Goal: Information Seeking & Learning: Learn about a topic

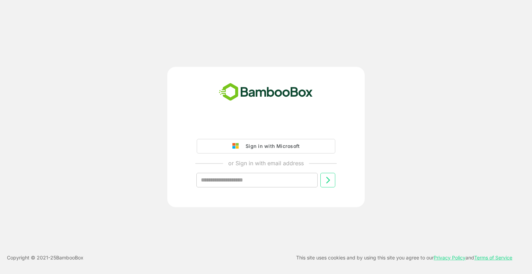
click at [238, 147] on img at bounding box center [238, 146] width 10 height 6
click at [302, 146] on button "Sign in with Microsoft" at bounding box center [266, 146] width 139 height 15
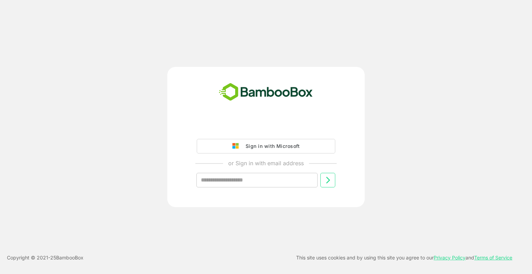
click at [302, 146] on button "Sign in with Microsoft" at bounding box center [266, 146] width 139 height 15
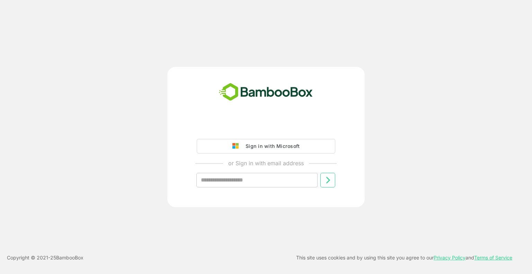
click at [302, 146] on button "Sign in with Microsoft" at bounding box center [266, 146] width 139 height 15
drag, startPoint x: 302, startPoint y: 146, endPoint x: 293, endPoint y: 147, distance: 9.1
click at [301, 146] on button "Sign in with Microsoft" at bounding box center [266, 146] width 139 height 15
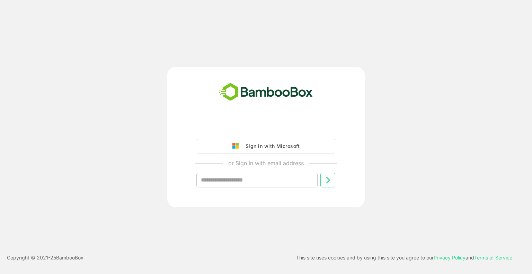
click at [258, 150] on div "Sign in with Microsoft" at bounding box center [271, 146] width 58 height 9
click at [243, 137] on div "Sign in with Microsoft or Sign in with email address ​" at bounding box center [266, 159] width 173 height 78
click at [246, 144] on div "Sign in with Microsoft" at bounding box center [271, 146] width 58 height 9
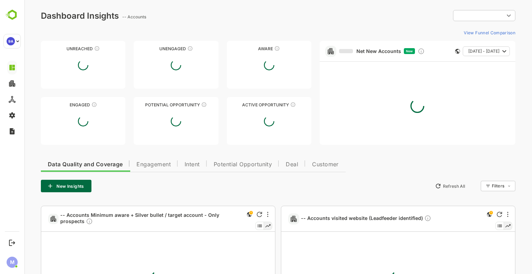
type input "**********"
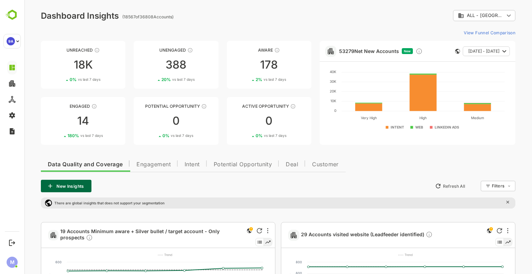
click at [377, 54] on div "53279 Net New Accounts New [DATE] - [DATE]" at bounding box center [418, 51] width 196 height 21
click at [375, 49] on link "53279 Net New Accounts" at bounding box center [369, 51] width 60 height 6
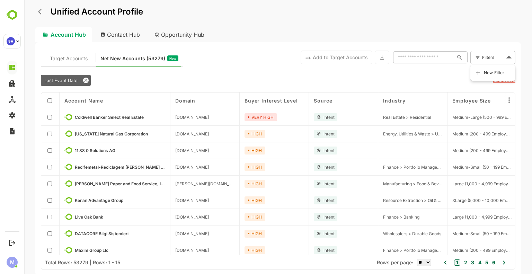
click at [488, 60] on body "Unified Account Profile Account Hub Contact Hub Opportunity Hub Target Accounts…" at bounding box center [278, 137] width 508 height 274
click at [490, 75] on span "New Filter" at bounding box center [494, 73] width 21 height 8
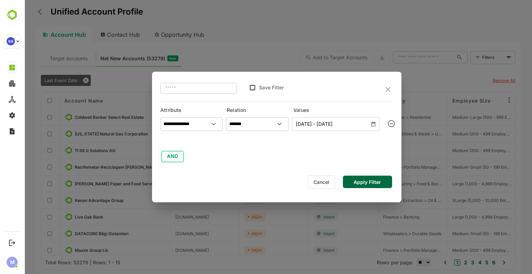
click at [173, 162] on button "AND" at bounding box center [173, 156] width 22 height 11
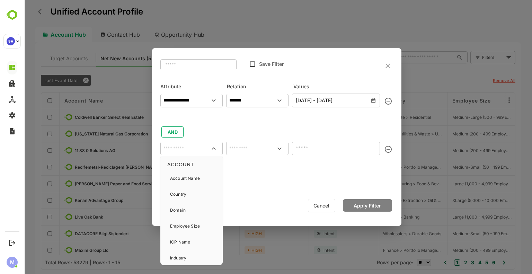
click at [196, 148] on input "text" at bounding box center [192, 148] width 60 height 10
click at [194, 192] on div "Country" at bounding box center [191, 194] width 57 height 15
type input "*******"
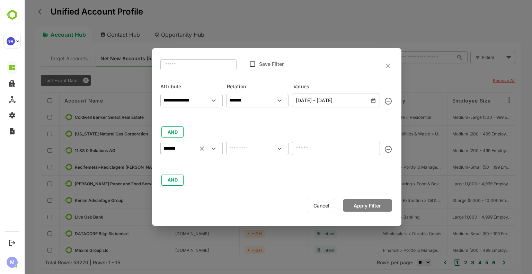
click at [253, 147] on input "text" at bounding box center [258, 148] width 60 height 10
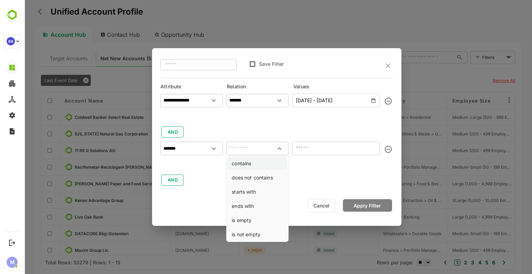
click at [265, 169] on li "contains" at bounding box center [258, 163] width 60 height 13
type input "********"
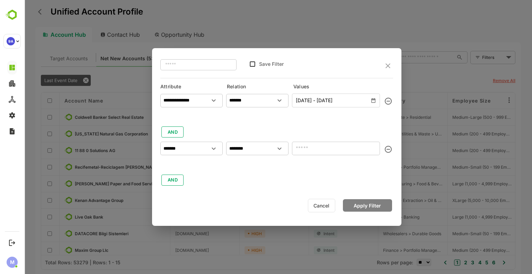
click at [314, 146] on input "text" at bounding box center [336, 149] width 88 height 14
type input "*"
click at [251, 147] on input "********" at bounding box center [258, 148] width 60 height 10
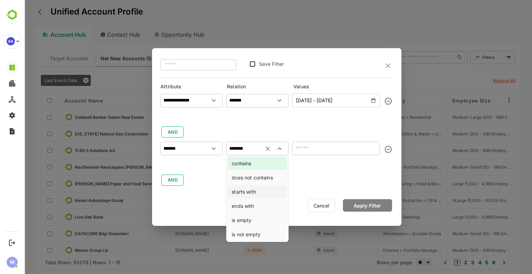
click at [251, 192] on li "starts with" at bounding box center [258, 191] width 60 height 13
type input "**********"
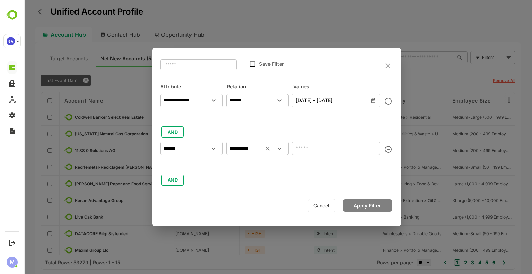
click at [327, 133] on div "**********" at bounding box center [276, 139] width 233 height 96
click at [320, 150] on input "text" at bounding box center [336, 149] width 88 height 14
click at [333, 171] on div "**********" at bounding box center [276, 139] width 233 height 96
type input "*"
click at [334, 209] on button "Cancel" at bounding box center [321, 206] width 27 height 14
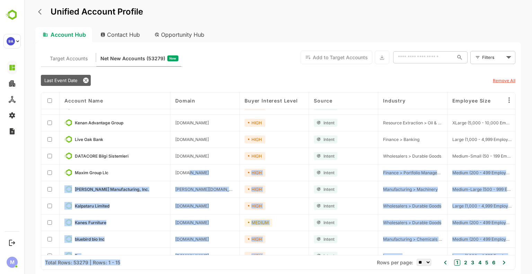
scroll to position [105, 0]
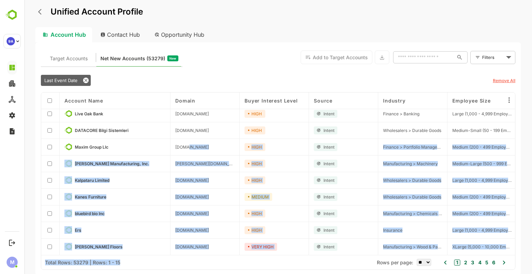
drag, startPoint x: 189, startPoint y: 253, endPoint x: 242, endPoint y: 255, distance: 53.4
click at [242, 255] on div "Account Name Domain Buyer Interest Level Source Industry Employee Size Intent T…" at bounding box center [278, 181] width 474 height 177
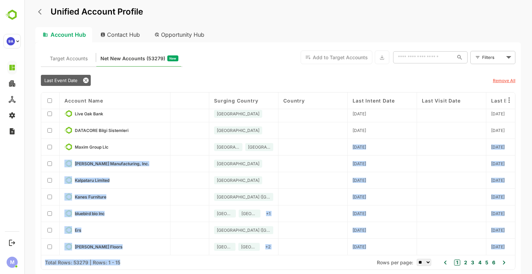
scroll to position [105, 521]
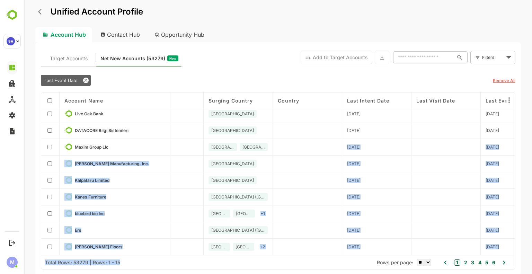
click at [332, 186] on div at bounding box center [307, 180] width 69 height 17
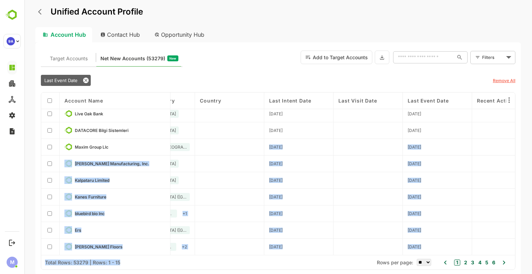
scroll to position [105, 609]
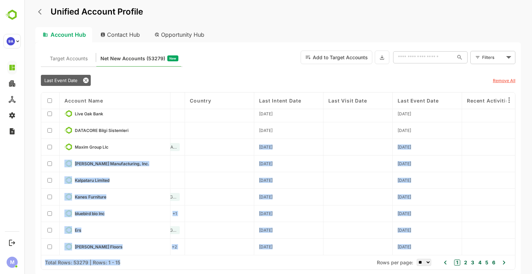
drag, startPoint x: 515, startPoint y: 188, endPoint x: 506, endPoint y: 142, distance: 47.0
click at [506, 142] on div "Account Name Domain Buyer Interest Level Source Industry Employee Size Intent T…" at bounding box center [278, 174] width 474 height 163
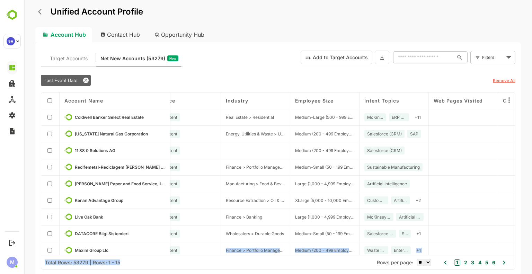
scroll to position [0, 0]
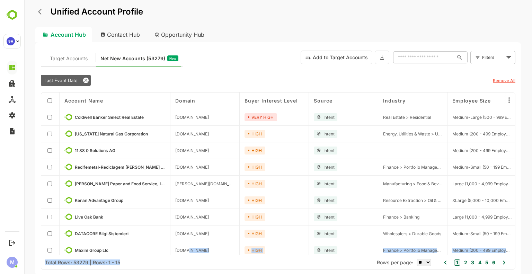
click at [496, 58] on body "Unified Account Profile Account Hub Contact Hub Opportunity Hub Target Accounts…" at bounding box center [278, 137] width 508 height 274
click at [489, 72] on span "New Filter" at bounding box center [494, 73] width 21 height 8
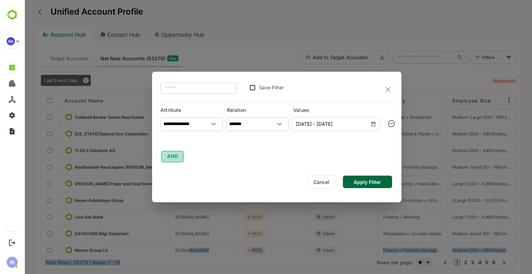
click at [177, 155] on button "AND" at bounding box center [173, 156] width 22 height 11
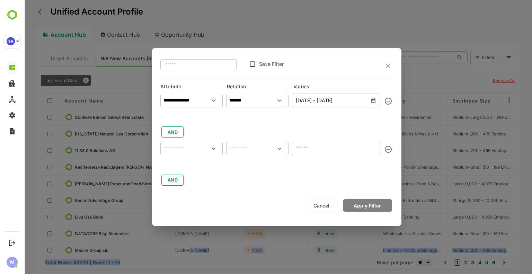
click at [217, 141] on div "​" at bounding box center [191, 145] width 62 height 12
click at [216, 146] on icon "Open" at bounding box center [214, 149] width 8 height 8
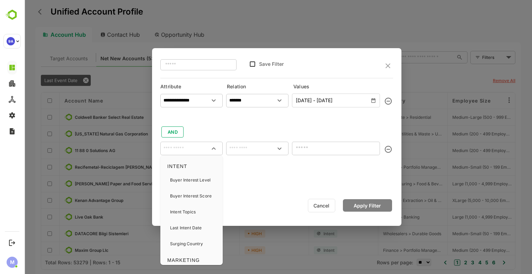
scroll to position [108, 0]
click at [193, 240] on div "Surging Country" at bounding box center [186, 244] width 33 height 15
type input "**********"
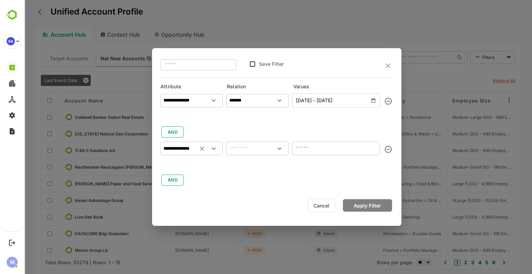
click at [252, 147] on input "text" at bounding box center [258, 148] width 60 height 10
click at [267, 166] on li "includes" at bounding box center [258, 163] width 60 height 13
type input "********"
click at [312, 145] on input "text" at bounding box center [330, 148] width 72 height 8
type input "*"
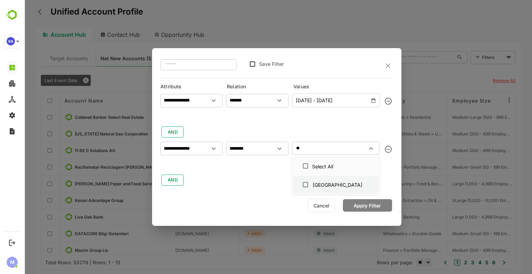
click at [321, 191] on li "[GEOGRAPHIC_DATA]" at bounding box center [336, 184] width 85 height 17
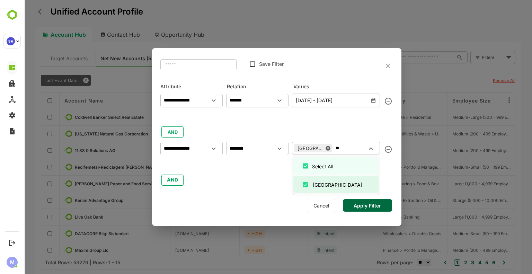
type input "*"
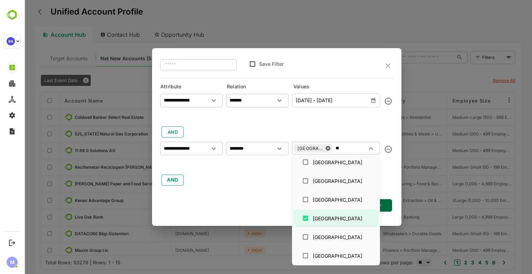
scroll to position [0, 0]
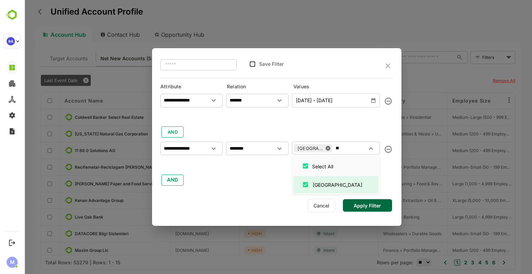
type input "*"
click at [327, 164] on div "Select All" at bounding box center [322, 166] width 21 height 7
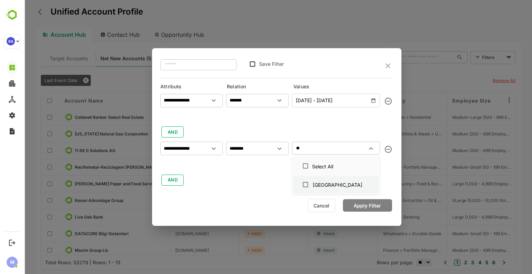
click at [323, 184] on div "[GEOGRAPHIC_DATA]" at bounding box center [338, 184] width 50 height 7
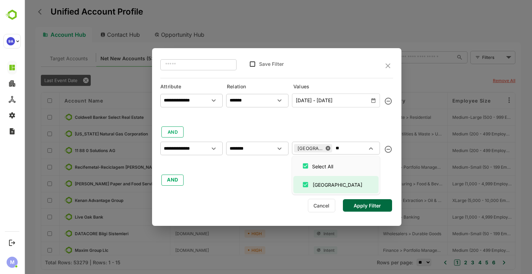
type input "**"
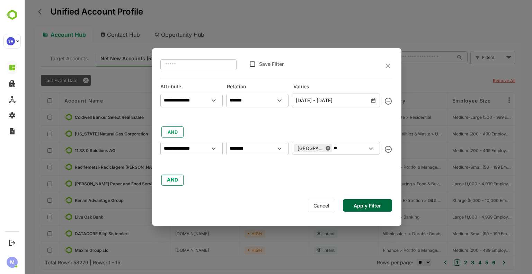
click at [389, 179] on div "**********" at bounding box center [276, 139] width 233 height 96
click at [335, 147] on input "**" at bounding box center [349, 148] width 34 height 8
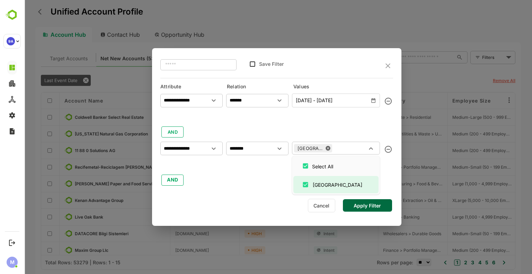
scroll to position [173, 0]
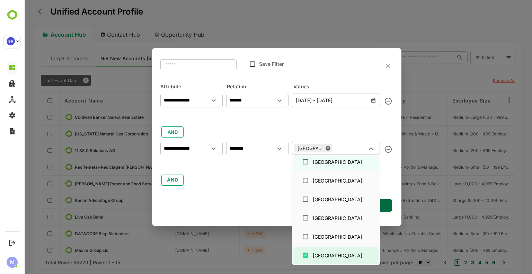
click at [396, 173] on div "**********" at bounding box center [280, 132] width 240 height 108
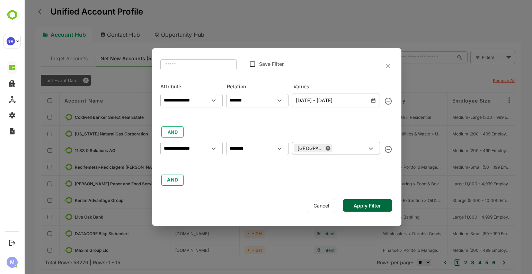
click at [380, 208] on button "Apply Filter" at bounding box center [367, 205] width 49 height 12
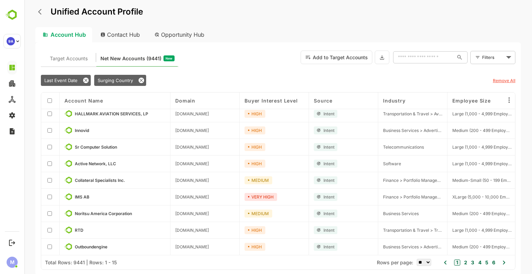
scroll to position [0, 0]
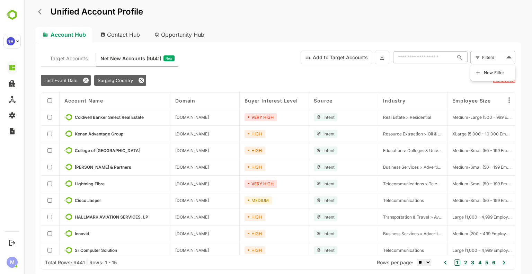
click at [497, 61] on body "Unified Account Profile Account Hub Contact Hub Opportunity Hub Target Accounts…" at bounding box center [278, 137] width 508 height 274
click at [493, 75] on span "New Filter" at bounding box center [494, 73] width 21 height 8
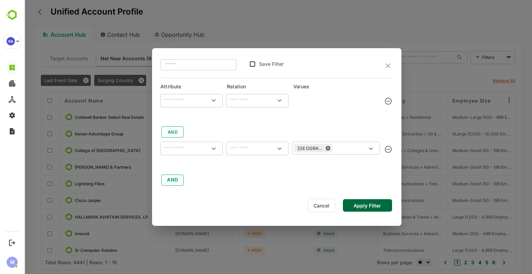
type input "**********"
type input "*******"
type input "**********"
type input "********"
click at [176, 178] on button "AND" at bounding box center [173, 180] width 22 height 11
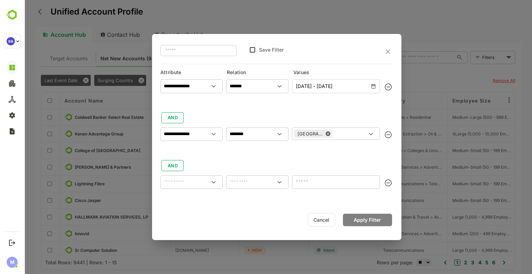
click at [188, 186] on input "text" at bounding box center [192, 182] width 60 height 8
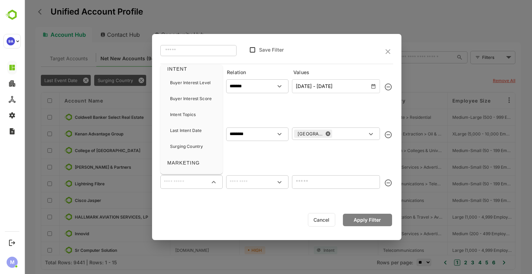
scroll to position [115, 0]
click at [189, 116] on p "Intent Topics" at bounding box center [183, 114] width 26 height 6
type input "**********"
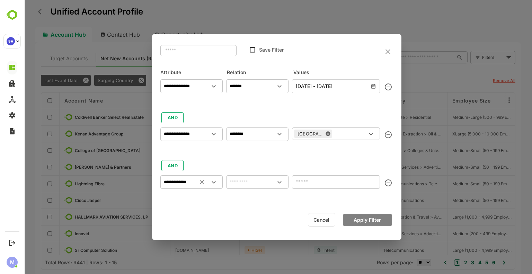
click at [261, 179] on input "text" at bounding box center [258, 182] width 60 height 8
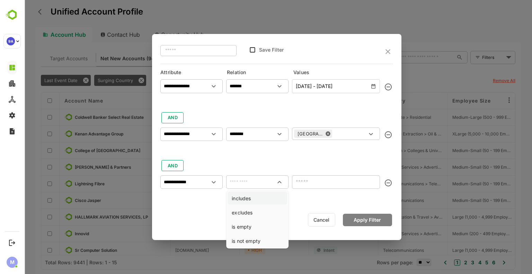
click at [258, 199] on li "includes" at bounding box center [258, 198] width 60 height 13
type input "********"
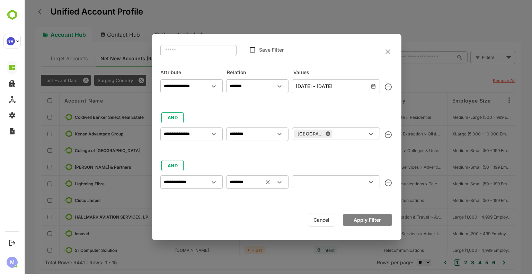
click at [326, 176] on div "​" at bounding box center [336, 181] width 88 height 12
click at [377, 183] on div "​" at bounding box center [336, 181] width 88 height 12
click at [371, 183] on icon "Open" at bounding box center [371, 182] width 4 height 2
click at [209, 146] on div at bounding box center [276, 150] width 233 height 10
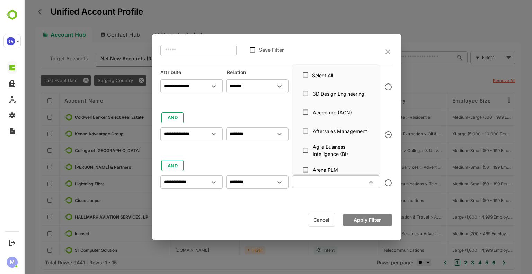
click at [329, 184] on input "text" at bounding box center [330, 181] width 72 height 8
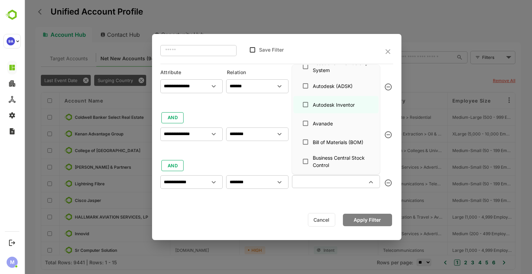
scroll to position [0, 0]
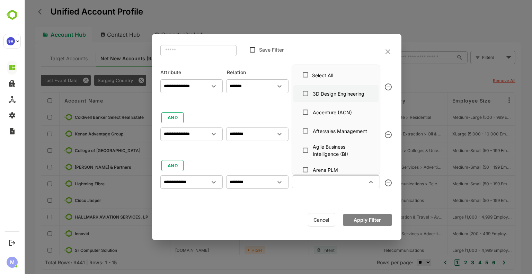
click at [330, 91] on div "3D Design Engineering" at bounding box center [339, 93] width 52 height 7
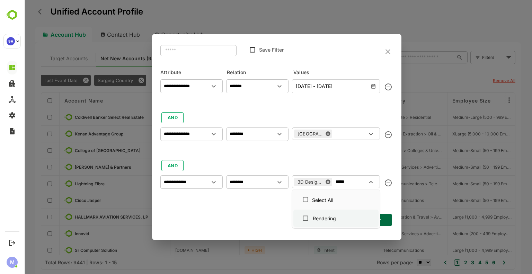
click at [316, 217] on div "Rendering" at bounding box center [324, 218] width 23 height 7
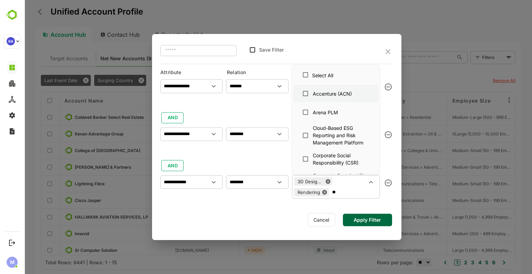
type input "*"
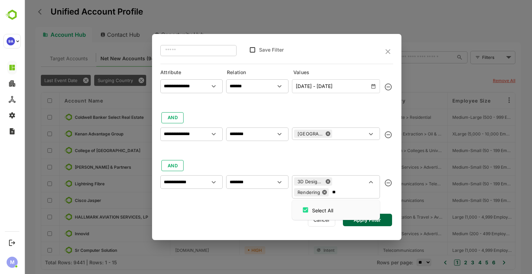
type input "*"
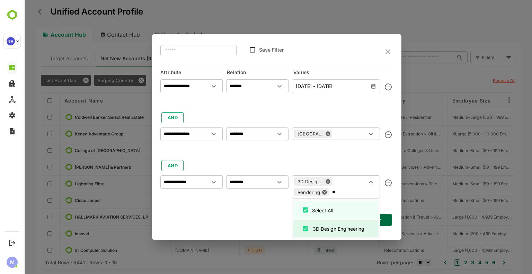
type input "*"
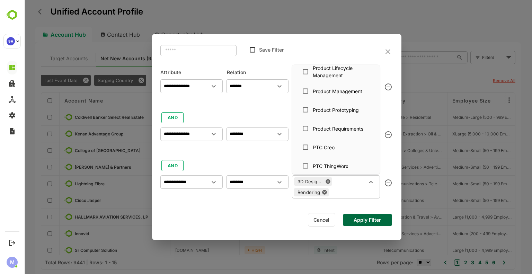
scroll to position [2026, 0]
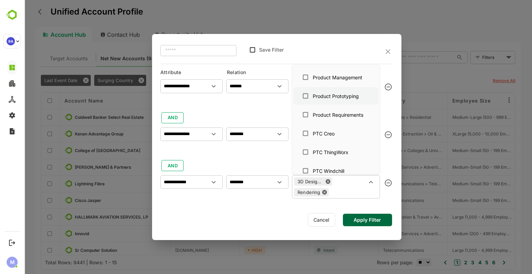
click at [349, 100] on div "Product Prototyping" at bounding box center [336, 96] width 46 height 7
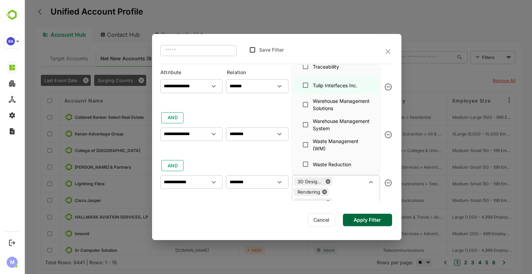
scroll to position [3021, 0]
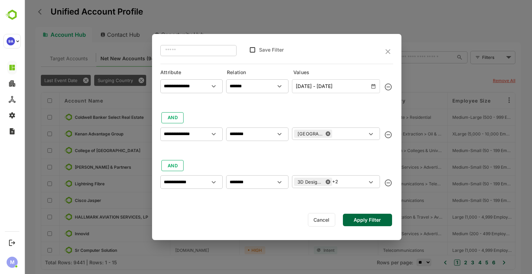
click at [368, 223] on button "Apply Filter" at bounding box center [367, 220] width 49 height 12
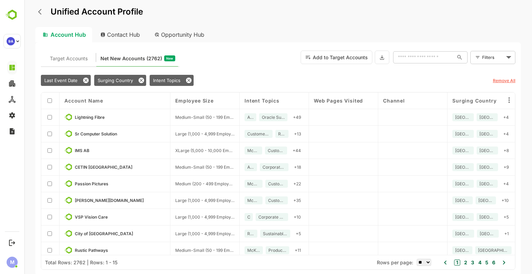
scroll to position [0, 191]
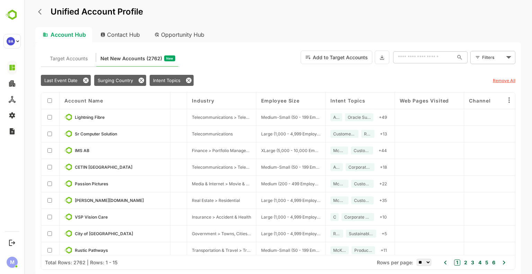
click at [502, 81] on u "Remove All" at bounding box center [504, 80] width 23 height 5
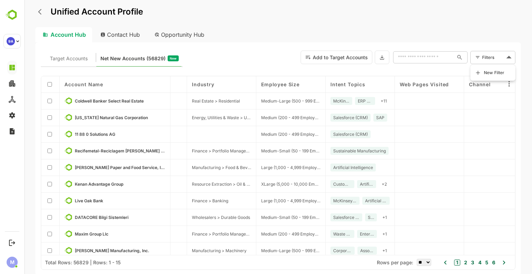
click at [497, 55] on body "Unified Account Profile Account Hub Contact Hub Opportunity Hub Target Accounts…" at bounding box center [278, 137] width 508 height 274
click at [487, 75] on span "New Filter" at bounding box center [494, 73] width 21 height 8
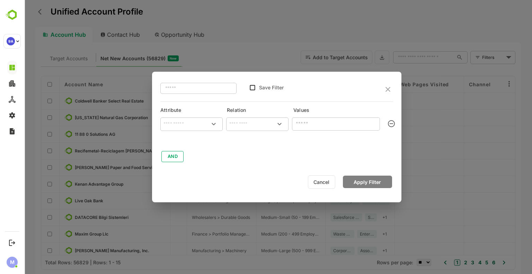
click at [214, 123] on icon "Open" at bounding box center [214, 124] width 8 height 8
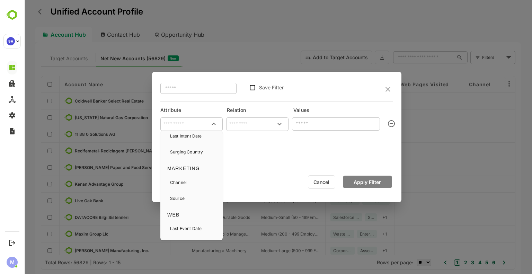
scroll to position [176, 0]
click at [197, 151] on p "Surging Country" at bounding box center [186, 152] width 33 height 6
type input "**********"
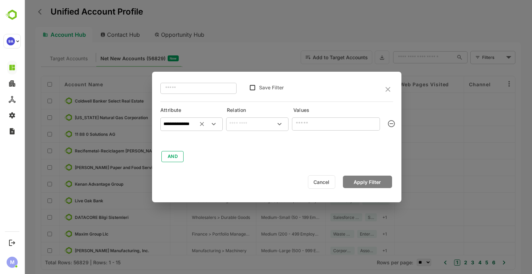
click at [245, 129] on input "text" at bounding box center [258, 124] width 60 height 10
click at [250, 142] on li "includes" at bounding box center [258, 138] width 60 height 13
type input "********"
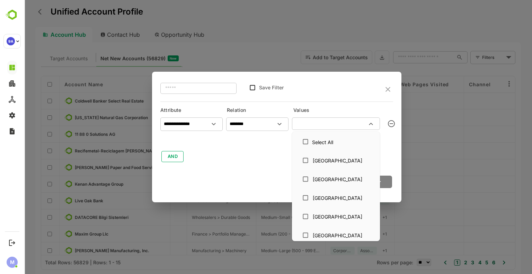
click at [319, 124] on input "text" at bounding box center [330, 124] width 72 height 8
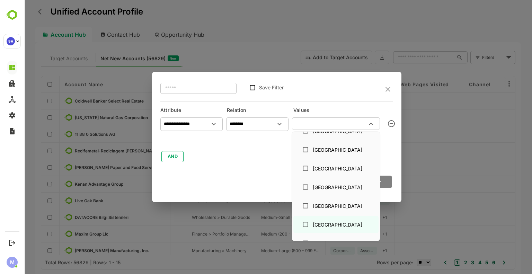
scroll to position [249, 0]
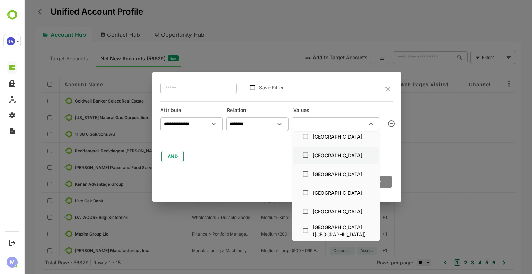
click at [322, 155] on div "[GEOGRAPHIC_DATA]" at bounding box center [338, 155] width 50 height 7
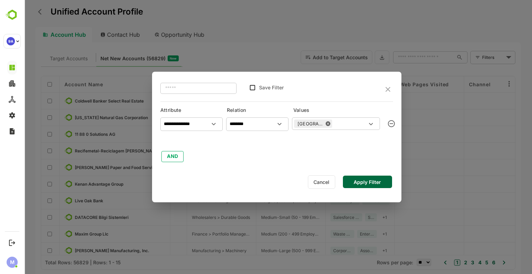
click at [383, 181] on button "Apply Filter" at bounding box center [367, 182] width 49 height 12
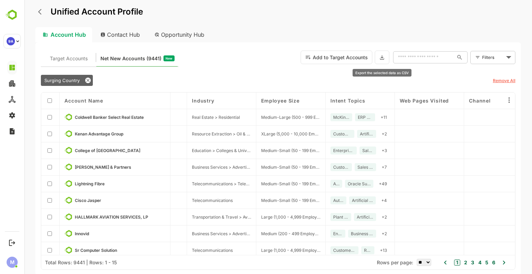
click at [388, 57] on button at bounding box center [382, 58] width 15 height 14
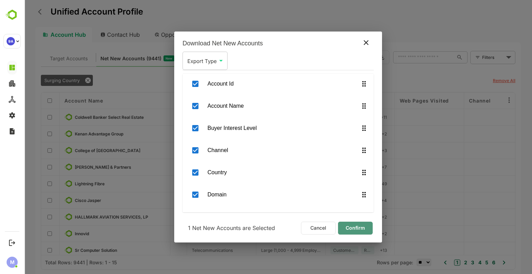
click at [342, 228] on button "Confirm" at bounding box center [355, 228] width 35 height 13
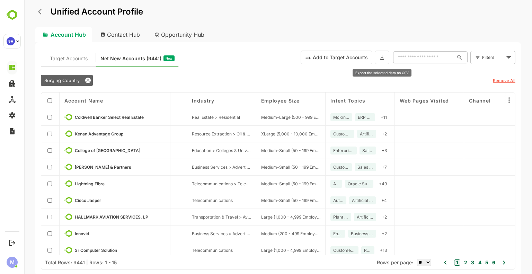
click at [383, 56] on icon at bounding box center [383, 57] width 6 height 6
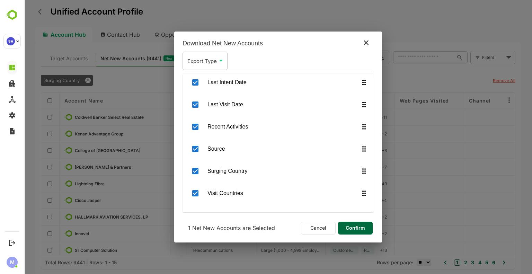
scroll to position [303, 0]
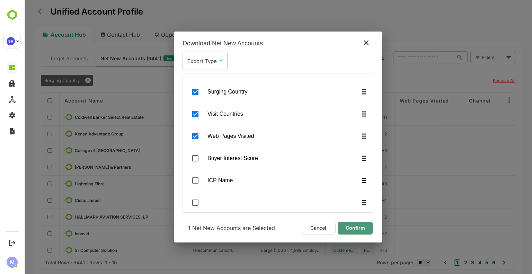
click at [358, 227] on span "Confirm" at bounding box center [356, 228] width 24 height 9
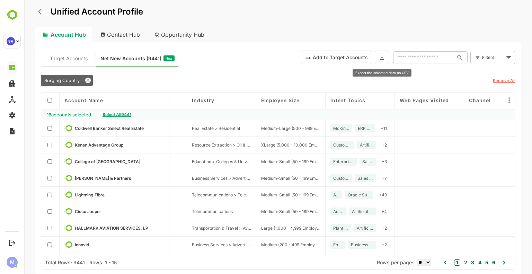
click at [379, 56] on button at bounding box center [382, 58] width 15 height 14
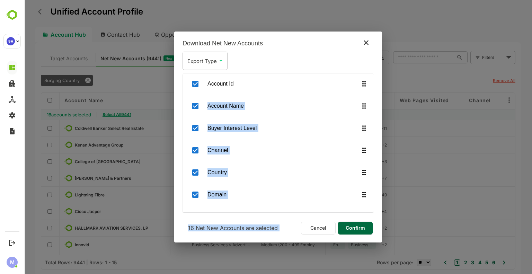
drag, startPoint x: 136, startPoint y: 95, endPoint x: 316, endPoint y: 229, distance: 224.7
click at [316, 229] on div "Download Net New Accounts Export Type ​ Export Type Account Id Account Name Buy…" at bounding box center [278, 137] width 508 height 274
click at [322, 237] on div "Download Net New Accounts Export Type ​ Export Type Account Id Account Name Buy…" at bounding box center [278, 137] width 208 height 211
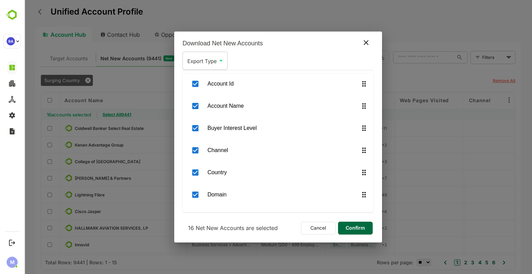
click at [316, 224] on span "Cancel" at bounding box center [318, 228] width 27 height 9
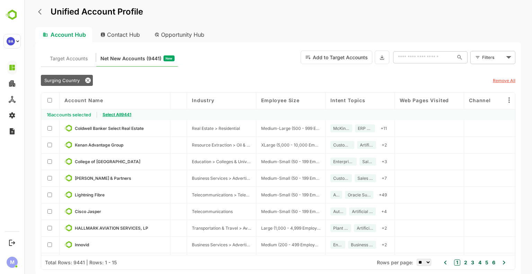
click at [122, 113] on span "Select All 9441" at bounding box center [117, 114] width 29 height 5
click at [382, 57] on icon at bounding box center [383, 57] width 6 height 6
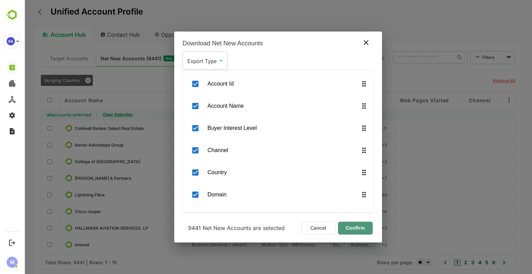
click at [368, 223] on button "Confirm" at bounding box center [355, 228] width 35 height 13
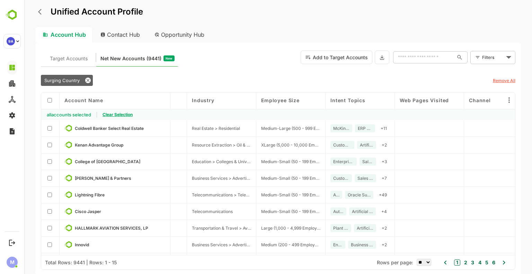
click at [269, 62] on div "Target Accounts Net New Accounts ( 9441 ) New Add to Target Accounts ​ Filters ​" at bounding box center [278, 57] width 475 height 19
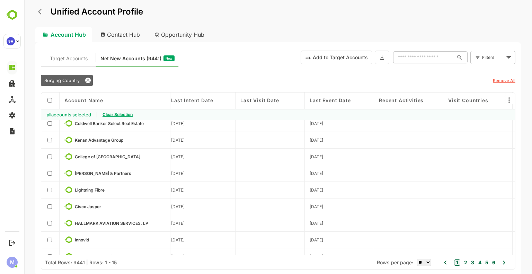
scroll to position [5, 697]
